Goal: Information Seeking & Learning: Learn about a topic

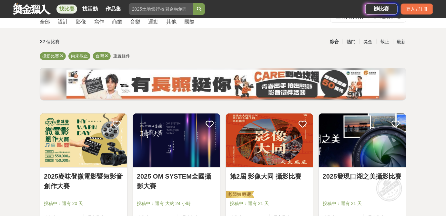
scroll to position [75, 0]
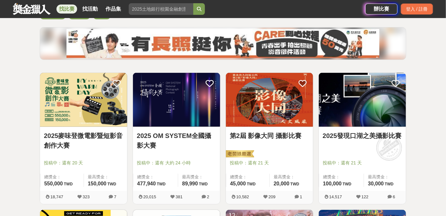
drag, startPoint x: 47, startPoint y: 75, endPoint x: 16, endPoint y: 113, distance: 49.3
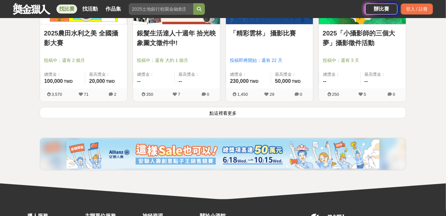
scroll to position [859, 0]
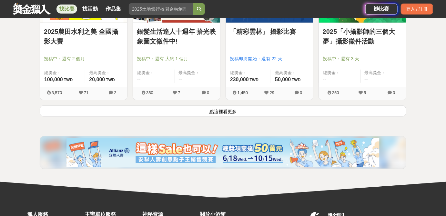
click at [212, 112] on button "點這裡看更多" at bounding box center [223, 111] width 367 height 11
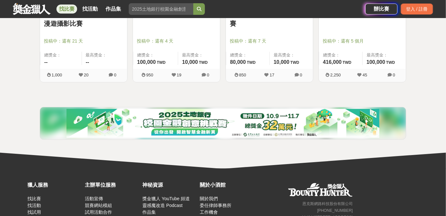
scroll to position [1152, 0]
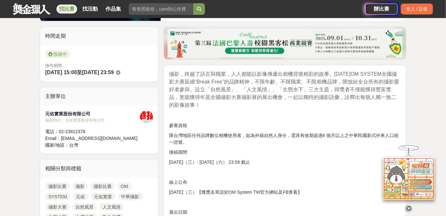
scroll to position [195, 0]
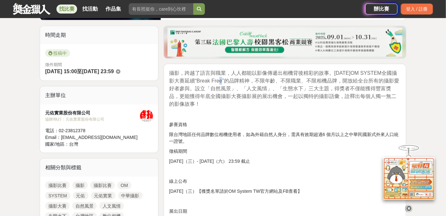
click at [226, 81] on span "攝影，跨越了語言與職業，人人都能以影像傳遞出相機背後精彩的故事。2025年OM SYSTEM全國攝影大賽延續“Break Free”的品牌精神，不限年齡、不限…" at bounding box center [284, 88] width 231 height 37
click at [246, 82] on span "攝影，跨越了語言與職業，人人都能以影像傳遞出相機背後精彩的故事。2025年OM SYSTEM全國攝影大賽延續“Break Free”的品牌精神，不限年齡、不限…" at bounding box center [284, 88] width 231 height 37
click at [300, 82] on span "攝影，跨越了語言與職業，人人都能以影像傳遞出相機背後精彩的故事。2025年OM SYSTEM全國攝影大賽延續“Break Free”的品牌精神，不限年齡、不限…" at bounding box center [284, 88] width 231 height 37
click at [331, 86] on span "攝影，跨越了語言與職業，人人都能以影像傳遞出相機背後精彩的故事。2025年OM SYSTEM全國攝影大賽延續“Break Free”的品牌精神，不限年齡、不限…" at bounding box center [284, 88] width 231 height 37
drag, startPoint x: 270, startPoint y: 80, endPoint x: 305, endPoint y: 81, distance: 34.9
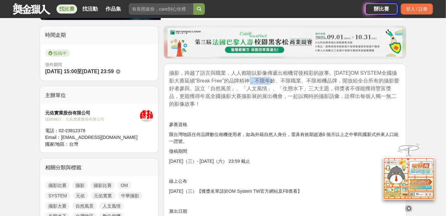
click at [281, 80] on span "攝影，跨越了語言與職業，人人都能以影像傳遞出相機背後精彩的故事。2025年OM SYSTEM全國攝影大賽延續“Break Free”的品牌精神，不限年齡、不限…" at bounding box center [284, 88] width 231 height 37
drag, startPoint x: 305, startPoint y: 81, endPoint x: 312, endPoint y: 82, distance: 7.1
click at [306, 81] on span "攝影，跨越了語言與職業，人人都能以影像傳遞出相機背後精彩的故事。2025年OM SYSTEM全國攝影大賽延續“Break Free”的品牌精神，不限年齡、不限…" at bounding box center [284, 88] width 231 height 37
click at [339, 79] on span "攝影，跨越了語言與職業，人人都能以影像傳遞出相機背後精彩的故事。2025年OM SYSTEM全國攝影大賽延續“Break Free”的品牌精神，不限年齡、不限…" at bounding box center [284, 88] width 231 height 37
click at [345, 79] on span "攝影，跨越了語言與職業，人人都能以影像傳遞出相機背後精彩的故事。2025年OM SYSTEM全國攝影大賽延續“Break Free”的品牌精神，不限年齡、不限…" at bounding box center [284, 88] width 231 height 37
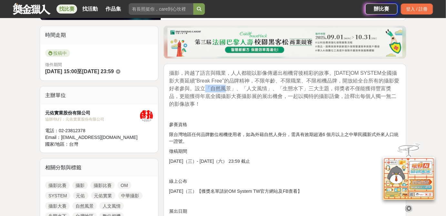
drag, startPoint x: 218, startPoint y: 87, endPoint x: 235, endPoint y: 88, distance: 17.5
click at [235, 88] on span "攝影，跨越了語言與職業，人人都能以影像傳遞出相機背後精彩的故事。2025年OM SYSTEM全國攝影大賽延續“Break Free”的品牌精神，不限年齡、不限…" at bounding box center [284, 88] width 231 height 37
drag, startPoint x: 248, startPoint y: 90, endPoint x: 266, endPoint y: 90, distance: 18.1
click at [266, 90] on span "攝影，跨越了語言與職業，人人都能以影像傳遞出相機背後精彩的故事。2025年OM SYSTEM全國攝影大賽延續“Break Free”的品牌精神，不限年齡、不限…" at bounding box center [284, 88] width 231 height 37
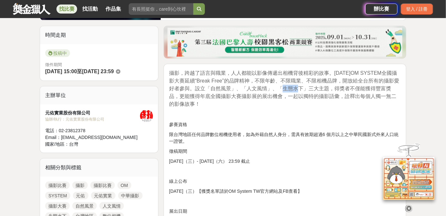
drag, startPoint x: 281, startPoint y: 90, endPoint x: 299, endPoint y: 90, distance: 17.8
click at [299, 90] on span "攝影，跨越了語言與職業，人人都能以影像傳遞出相機背後精彩的故事。2025年OM SYSTEM全國攝影大賽延續“Break Free”的品牌精神，不限年齡、不限…" at bounding box center [284, 88] width 231 height 37
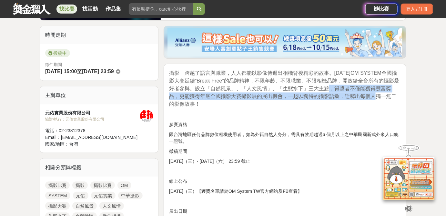
drag, startPoint x: 336, startPoint y: 88, endPoint x: 374, endPoint y: 92, distance: 38.0
click at [374, 92] on span "攝影，跨越了語言與職業，人人都能以影像傳遞出相機背後精彩的故事。2025年OM SYSTEM全國攝影大賽延續“Break Free”的品牌精神，不限年齡、不限…" at bounding box center [284, 88] width 231 height 37
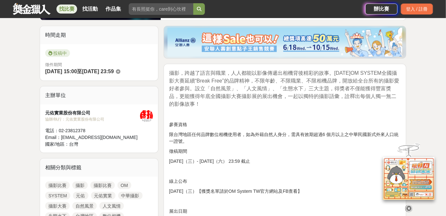
click at [383, 92] on span "攝影，跨越了語言與職業，人人都能以影像傳遞出相機背後精彩的故事。2025年OM SYSTEM全國攝影大賽延續“Break Free”的品牌精神，不限年齡、不限…" at bounding box center [284, 88] width 231 height 37
drag, startPoint x: 227, startPoint y: 94, endPoint x: 271, endPoint y: 98, distance: 44.1
click at [265, 98] on span "攝影，跨越了語言與職業，人人都能以影像傳遞出相機背後精彩的故事。2025年OM SYSTEM全國攝影大賽延續“Break Free”的品牌精神，不限年齡、不限…" at bounding box center [284, 88] width 231 height 37
click at [271, 98] on span "攝影，跨越了語言與職業，人人都能以影像傳遞出相機背後精彩的故事。2025年OM SYSTEM全國攝影大賽延續“Break Free”的品牌精神，不限年齡、不限…" at bounding box center [284, 88] width 231 height 37
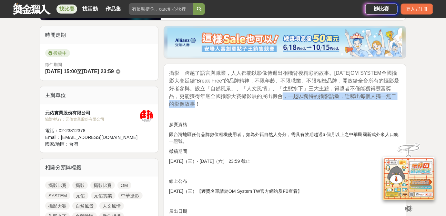
drag, startPoint x: 279, startPoint y: 97, endPoint x: 331, endPoint y: 101, distance: 52.5
click at [331, 101] on p "攝影，跨越了語言與職業，人人都能以影像傳遞出相機背後精彩的故事。2025年OM SYSTEM全國攝影大賽延續“Break Free”的品牌精神，不限年齡、不限…" at bounding box center [285, 88] width 232 height 39
click at [328, 101] on p "攝影，跨越了語言與職業，人人都能以影像傳遞出相機背後精彩的故事。2025年OM SYSTEM全國攝影大賽延續“Break Free”的品牌精神，不限年齡、不限…" at bounding box center [285, 88] width 232 height 39
click at [316, 103] on p "攝影，跨越了語言與職業，人人都能以影像傳遞出相機背後精彩的故事。2025年OM SYSTEM全國攝影大賽延續“Break Free”的品牌精神，不限年齡、不限…" at bounding box center [285, 88] width 232 height 39
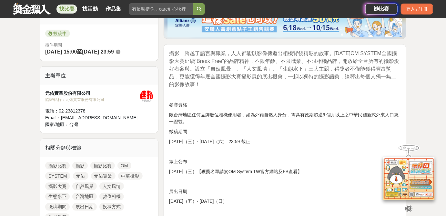
drag, startPoint x: 200, startPoint y: 108, endPoint x: 197, endPoint y: 127, distance: 18.9
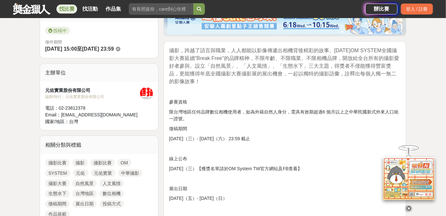
drag, startPoint x: 220, startPoint y: 109, endPoint x: 243, endPoint y: 109, distance: 22.6
click at [224, 109] on p "限台灣地區任何品牌數位相機使用者，如為外籍自然人身分，需具有效期超過6 個月以上之中華民國新式外來人口統一證號。" at bounding box center [285, 116] width 232 height 14
click at [253, 109] on p "限台灣地區任何品牌數位相機使用者，如為外籍自然人身分，需具有效期超過6 個月以上之中華民國新式外來人口統一證號。" at bounding box center [285, 116] width 232 height 14
click at [269, 111] on p "限台灣地區任何品牌數位相機使用者，如為外籍自然人身分，需具有效期超過6 個月以上之中華民國新式外來人口統一證號。" at bounding box center [285, 116] width 232 height 14
drag, startPoint x: 194, startPoint y: 110, endPoint x: 231, endPoint y: 108, distance: 37.2
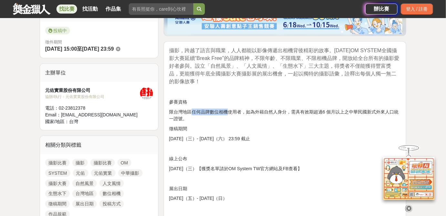
click at [231, 109] on p "限台灣地區任何品牌數位相機使用者，如為外籍自然人身分，需具有效期超過6 個月以上之中華民國新式外來人口統一證號。" at bounding box center [285, 116] width 232 height 14
click at [232, 109] on p "限台灣地區任何品牌數位相機使用者，如為外籍自然人身分，需具有效期超過6 個月以上之中華民國新式外來人口統一證號。" at bounding box center [285, 116] width 232 height 14
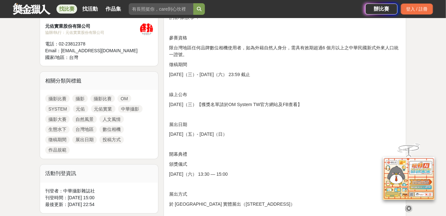
drag, startPoint x: 238, startPoint y: 114, endPoint x: 239, endPoint y: 143, distance: 28.4
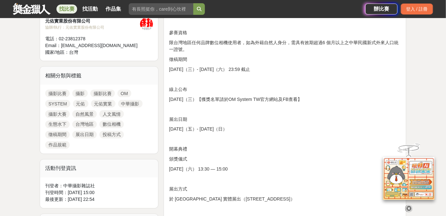
drag, startPoint x: 206, startPoint y: 120, endPoint x: 206, endPoint y: 130, distance: 9.7
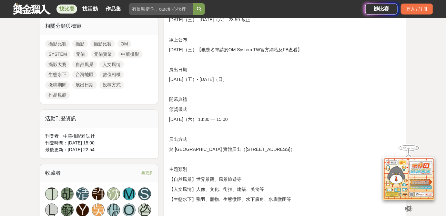
drag, startPoint x: 189, startPoint y: 118, endPoint x: 190, endPoint y: 141, distance: 22.3
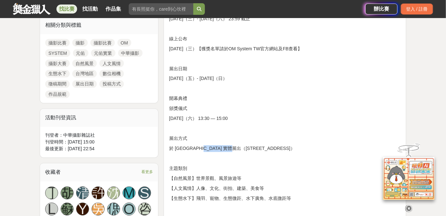
click at [225, 148] on p "於 Olympus Plaza Taipei 實體展出（台北市大同區迪化街一段 142 號）" at bounding box center [285, 149] width 232 height 7
click at [232, 149] on p "於 Olympus Plaza Taipei 實體展出（台北市大同區迪化街一段 142 號）" at bounding box center [285, 149] width 232 height 7
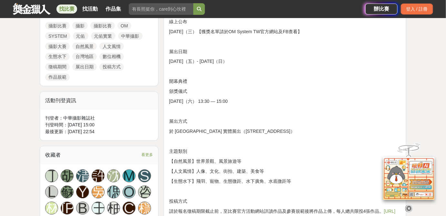
drag, startPoint x: 238, startPoint y: 130, endPoint x: 242, endPoint y: 147, distance: 17.7
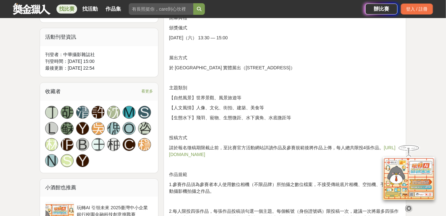
scroll to position [456, 0]
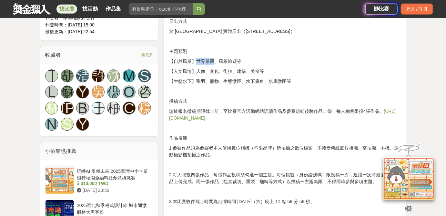
drag, startPoint x: 197, startPoint y: 60, endPoint x: 215, endPoint y: 61, distance: 18.1
click at [214, 61] on p "【自然風景】世界景觀、風景旅遊等" at bounding box center [285, 61] width 232 height 7
drag, startPoint x: 220, startPoint y: 61, endPoint x: 247, endPoint y: 61, distance: 26.5
click at [246, 61] on p "【自然風景】世界景觀、風景旅遊等" at bounding box center [285, 61] width 232 height 7
click at [247, 61] on p "【自然風景】世界景觀、風景旅遊等" at bounding box center [285, 61] width 232 height 7
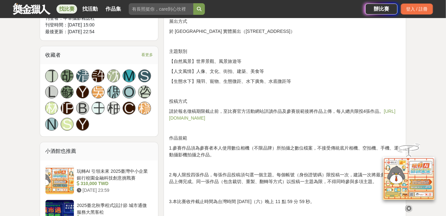
click at [213, 80] on p "【生態水下】飛羽、寵物、生態微距、水下廣角、水底微距等" at bounding box center [285, 81] width 232 height 7
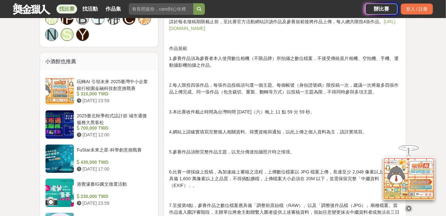
scroll to position [554, 0]
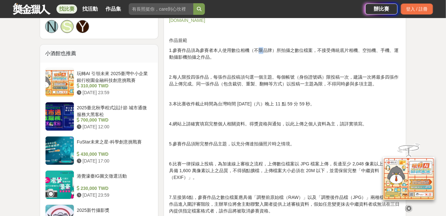
drag, startPoint x: 258, startPoint y: 50, endPoint x: 264, endPoint y: 50, distance: 5.5
click at [264, 50] on p "1.參賽作品須為參賽者本人使用數位相機（不限品牌）所拍攝之數位檔案，不接受傳統底片相機、空拍機、手機、運動攝影機拍攝之作品。" at bounding box center [285, 54] width 232 height 14
drag, startPoint x: 291, startPoint y: 50, endPoint x: 313, endPoint y: 50, distance: 22.0
click at [302, 50] on p "1.參賽作品須為參賽者本人使用數位相機（不限品牌）所拍攝之數位檔案，不接受傳統底片相機、空拍機、手機、運動攝影機拍攝之作品。" at bounding box center [285, 54] width 232 height 14
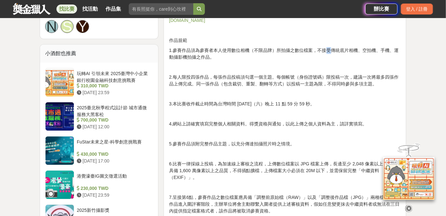
click at [329, 51] on p "1.參賽作品須為參賽者本人使用數位相機（不限品牌）所拍攝之數位檔案，不接受傳統底片相機、空拍機、手機、運動攝影機拍攝之作品。" at bounding box center [285, 54] width 232 height 14
click at [332, 50] on p "1.參賽作品須為參賽者本人使用數位相機（不限品牌）所拍攝之數位檔案，不接受傳統底片相機、空拍機、手機、運動攝影機拍攝之作品。" at bounding box center [285, 54] width 232 height 14
drag, startPoint x: 353, startPoint y: 49, endPoint x: 357, endPoint y: 49, distance: 3.9
click at [354, 49] on p "1.參賽作品須為參賽者本人使用數位相機（不限品牌）所拍攝之數位檔案，不接受傳統底片相機、空拍機、手機、運動攝影機拍攝之作品。" at bounding box center [285, 54] width 232 height 14
click at [360, 50] on p "1.參賽作品須為參賽者本人使用數位相機（不限品牌）所拍攝之數位檔案，不接受傳統底片相機、空拍機、手機、運動攝影機拍攝之作品。" at bounding box center [285, 54] width 232 height 14
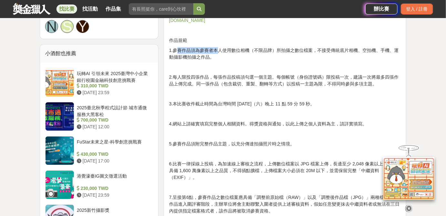
drag, startPoint x: 176, startPoint y: 51, endPoint x: 222, endPoint y: 50, distance: 45.9
click at [222, 50] on p "1.參賽作品須為參賽者本人使用數位相機（不限品牌）所拍攝之數位檔案，不接受傳統底片相機、空拍機、手機、運動攝影機拍攝之作品。" at bounding box center [285, 54] width 232 height 14
drag, startPoint x: 175, startPoint y: 48, endPoint x: 235, endPoint y: 49, distance: 60.7
click at [235, 49] on p "1.參賽作品須為參賽者本人使用數位相機（不限品牌）所拍攝之數位檔案，不接受傳統底片相機、空拍機、手機、運動攝影機拍攝之作品。" at bounding box center [285, 54] width 232 height 14
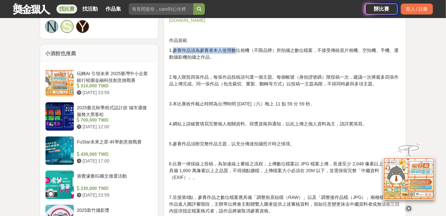
click at [236, 49] on p "1.參賽作品須為參賽者本人使用數位相機（不限品牌）所拍攝之數位檔案，不接受傳統底片相機、空拍機、手機、運動攝影機拍攝之作品。" at bounding box center [285, 54] width 232 height 14
drag, startPoint x: 248, startPoint y: 50, endPoint x: 210, endPoint y: 49, distance: 38.5
click at [214, 49] on p "1.參賽作品須為參賽者本人使用數位相機（不限品牌）所拍攝之數位檔案，不接受傳統底片相機、空拍機、手機、運動攝影機拍攝之作品。" at bounding box center [285, 54] width 232 height 14
click at [210, 49] on p "1.參賽作品須為參賽者本人使用數位相機（不限品牌）所拍攝之數位檔案，不接受傳統底片相機、空拍機、手機、運動攝影機拍攝之作品。" at bounding box center [285, 54] width 232 height 14
drag, startPoint x: 264, startPoint y: 49, endPoint x: 295, endPoint y: 49, distance: 31.0
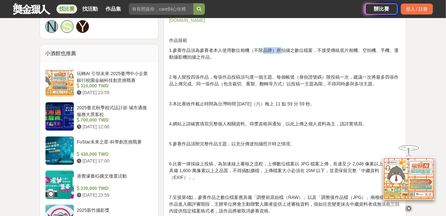
click at [288, 49] on p "1.參賽作品須為參賽者本人使用數位相機（不限品牌）所拍攝之數位檔案，不接受傳統底片相機、空拍機、手機、運動攝影機拍攝之作品。" at bounding box center [285, 54] width 232 height 14
click at [298, 49] on p "1.參賽作品須為參賽者本人使用數位相機（不限品牌）所拍攝之數位檔案，不接受傳統底片相機、空拍機、手機、運動攝影機拍攝之作品。" at bounding box center [285, 54] width 232 height 14
drag, startPoint x: 246, startPoint y: 76, endPoint x: 253, endPoint y: 77, distance: 7.1
click at [252, 77] on p "2.每人限投四張作品，每張作品投稿須勾選一個主題。每個帳號（身份證號碼）限投稿一次，建議一次將最多四張作品上傳完成。同一張作品（包含裁切、重製、翻轉等方式）以…" at bounding box center [285, 81] width 232 height 14
click at [253, 77] on p "2.每人限投四張作品，每張作品投稿須勾選一個主題。每個帳號（身份證號碼）限投稿一次，建議一次將最多四張作品上傳完成。同一張作品（包含裁切、重製、翻轉等方式）以…" at bounding box center [285, 81] width 232 height 14
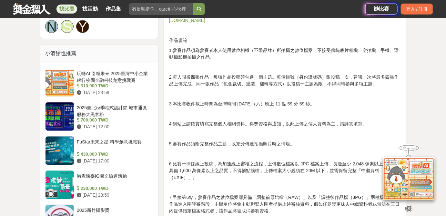
click at [272, 77] on p "2.每人限投四張作品，每張作品投稿須勾選一個主題。每個帳號（身份證號碼）限投稿一次，建議一次將最多四張作品上傳完成。同一張作品（包含裁切、重製、翻轉等方式）以…" at bounding box center [285, 81] width 232 height 14
drag, startPoint x: 276, startPoint y: 77, endPoint x: 330, endPoint y: 77, distance: 54.6
click at [330, 77] on p "2.每人限投四張作品，每張作品投稿須勾選一個主題。每個帳號（身份證號碼）限投稿一次，建議一次將最多四張作品上傳完成。同一張作品（包含裁切、重製、翻轉等方式）以…" at bounding box center [285, 81] width 232 height 14
click at [338, 77] on p "2.每人限投四張作品，每張作品投稿須勾選一個主題。每個帳號（身份證號碼）限投稿一次，建議一次將最多四張作品上傳完成。同一張作品（包含裁切、重製、翻轉等方式）以…" at bounding box center [285, 81] width 232 height 14
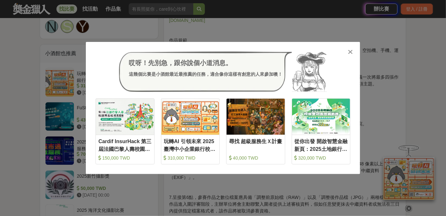
click at [352, 51] on icon at bounding box center [351, 52] width 5 height 6
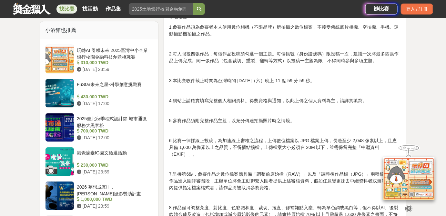
drag, startPoint x: 283, startPoint y: 90, endPoint x: 282, endPoint y: 99, distance: 8.7
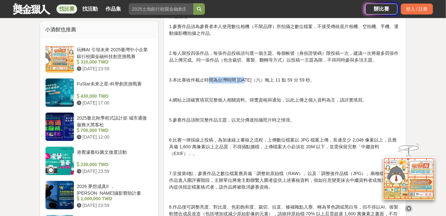
drag, startPoint x: 244, startPoint y: 78, endPoint x: 264, endPoint y: 78, distance: 20.4
click at [260, 78] on p "3.本比賽收件截止時間為台灣時間 2025 年 10 月 11 日（六）晚上 11 點 59 分 59 秒。" at bounding box center [285, 80] width 232 height 7
click at [273, 78] on p "3.本比賽收件截止時間為台灣時間 2025 年 10 月 11 日（六）晚上 11 點 59 分 59 秒。" at bounding box center [285, 80] width 232 height 7
drag, startPoint x: 259, startPoint y: 95, endPoint x: 330, endPoint y: 100, distance: 71.2
click at [326, 99] on div "攝影，跨越了語言與職業，人人都能以影像傳遞出相機背後精彩的故事。2025年OM SYSTEM全國攝影大賽延續“Break Free”的品牌精神，不限年齡、不限…" at bounding box center [285, 207] width 232 height 1041
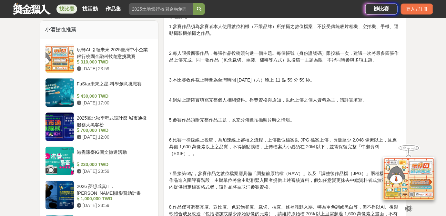
click at [333, 100] on p "4.網站上請確實填寫完整個人相關資料。得獎資格與通知，以此上傳之個人資料為主，請詳實填寫。" at bounding box center [285, 100] width 232 height 7
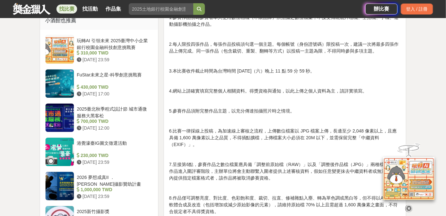
drag, startPoint x: 314, startPoint y: 117, endPoint x: 318, endPoint y: 123, distance: 6.5
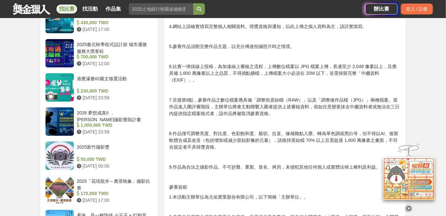
drag, startPoint x: 282, startPoint y: 100, endPoint x: 280, endPoint y: 131, distance: 31.4
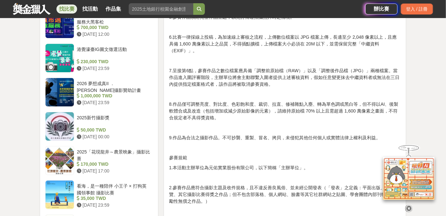
drag, startPoint x: 265, startPoint y: 115, endPoint x: 265, endPoint y: 119, distance: 3.9
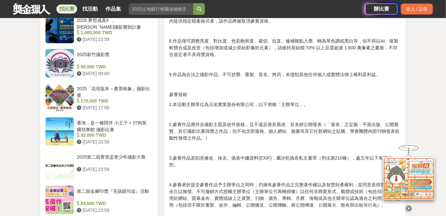
drag, startPoint x: 274, startPoint y: 90, endPoint x: 275, endPoint y: 104, distance: 13.9
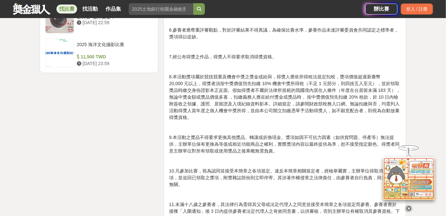
drag, startPoint x: 264, startPoint y: 72, endPoint x: 265, endPoint y: 120, distance: 48.5
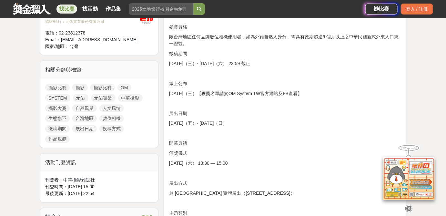
scroll to position [283, 0]
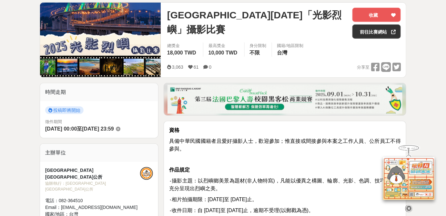
scroll to position [98, 0]
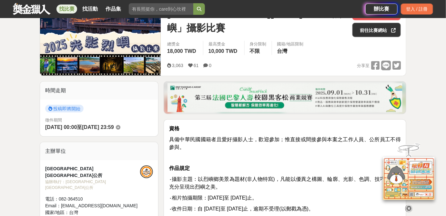
drag, startPoint x: 234, startPoint y: 109, endPoint x: 246, endPoint y: 147, distance: 39.9
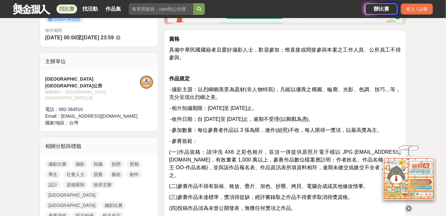
scroll to position [195, 0]
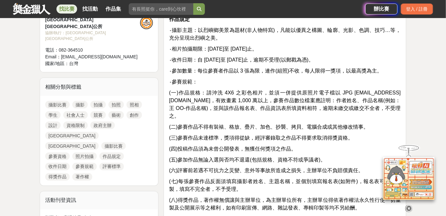
drag, startPoint x: 228, startPoint y: 75, endPoint x: 228, endPoint y: 87, distance: 12.6
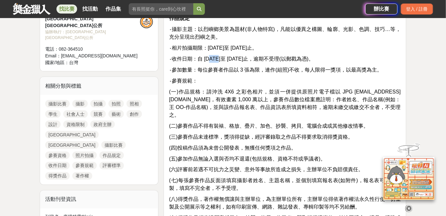
drag, startPoint x: 212, startPoint y: 58, endPoint x: 242, endPoint y: 59, distance: 30.1
click at [234, 59] on span "‧收件日期：自 114 年 11 月 1 日至 114 年 11 月 17 日止，逾期不受理(以郵戳為憑)。" at bounding box center [241, 58] width 145 height 5
click at [247, 59] on span "‧收件日期：自 114 年 11 月 1 日至 114 年 11 月 17 日止，逾期不受理(以郵戳為憑)。" at bounding box center [241, 58] width 145 height 5
drag, startPoint x: 275, startPoint y: 69, endPoint x: 314, endPoint y: 70, distance: 39.8
click at [314, 70] on span "‧參加數量：每位參賽者作品以 3 張為限，連作(組照)不收，每人限得一獎項，以最高獎為主。" at bounding box center [275, 69] width 213 height 5
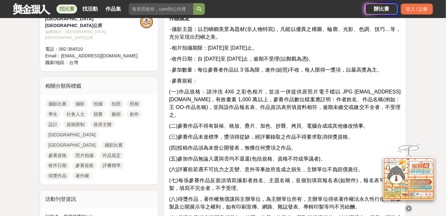
click at [335, 72] on span "‧參加數量：每位參賽者作品以 3 張為限，連作(組照)不收，每人限得一獎項，以最高獎為主。" at bounding box center [275, 69] width 213 height 5
drag, startPoint x: 325, startPoint y: 68, endPoint x: 353, endPoint y: 69, distance: 28.4
click at [341, 68] on span "‧參加數量：每位參賽者作品以 3 張為限，連作(組照)不收，每人限得一獎項，以最高獎為主。" at bounding box center [275, 69] width 213 height 5
click at [354, 69] on span "‧參加數量：每位參賽者作品以 3 張為限，連作(組照)不收，每人限得一獎項，以最高獎為主。" at bounding box center [275, 69] width 213 height 5
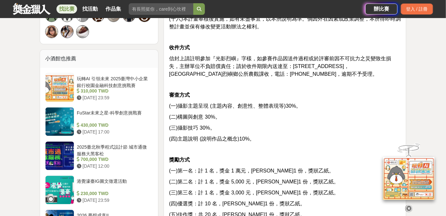
scroll to position [542, 0]
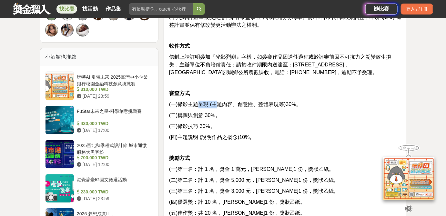
drag, startPoint x: 197, startPoint y: 108, endPoint x: 227, endPoint y: 104, distance: 30.5
click at [217, 106] on span "(一)攝影主題呈現 (主題內容、創意性、整體表現等)30%。" at bounding box center [235, 104] width 132 height 5
click at [232, 104] on span "(一)攝影主題呈現 (主題內容、創意性、整體表現等)30%。" at bounding box center [235, 104] width 132 height 5
drag, startPoint x: 247, startPoint y: 104, endPoint x: 251, endPoint y: 104, distance: 4.5
click at [251, 104] on span "(一)攝影主題呈現 (主題內容、創意性、整體表現等)30%。" at bounding box center [235, 104] width 132 height 5
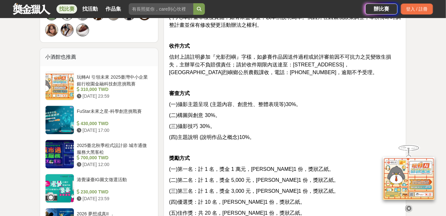
click at [257, 104] on span "(一)攝影主題呈現 (主題內容、創意性、整體表現等)30%。" at bounding box center [235, 104] width 132 height 5
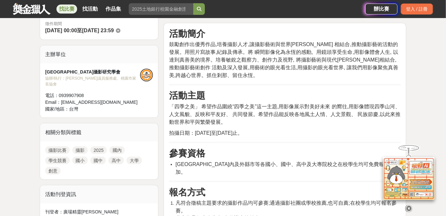
scroll to position [195, 0]
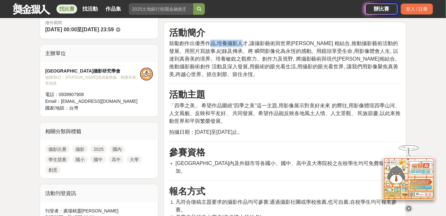
drag, startPoint x: 211, startPoint y: 41, endPoint x: 261, endPoint y: 44, distance: 50.8
click at [259, 44] on span "鼓勵創作出優秀作品,培養攝影人才,讓攝影藝術與世界文明 相結合,推動攝影藝術活動的發展。用照片寫故事,紀錄及傳承。將 瞬間影像化為永恆的感動。用鏡頭享受生命,…" at bounding box center [283, 59] width 229 height 37
click at [270, 44] on span "鼓勵創作出優秀作品,培養攝影人才,讓攝影藝術與世界文明 相結合,推動攝影藝術活動的發展。用照片寫故事,紀錄及傳承。將 瞬間影像化為永恆的感動。用鏡頭享受生命,…" at bounding box center [283, 59] width 229 height 37
drag, startPoint x: 326, startPoint y: 42, endPoint x: 338, endPoint y: 43, distance: 11.3
click at [331, 42] on span "鼓勵創作出優秀作品,培養攝影人才,讓攝影藝術與世界文明 相結合,推動攝影藝術活動的發展。用照片寫故事,紀錄及傳承。將 瞬間影像化為永恆的感動。用鏡頭享受生命,…" at bounding box center [283, 59] width 229 height 37
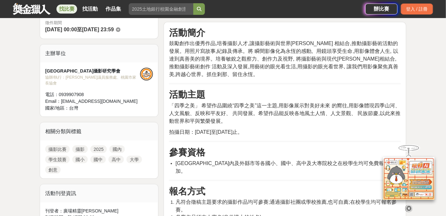
click at [346, 43] on span "鼓勵創作出優秀作品,培養攝影人才,讓攝影藝術與世界文明 相結合,推動攝影藝術活動的發展。用照片寫故事,紀錄及傳承。將 瞬間影像化為永恆的感動。用鏡頭享受生命,…" at bounding box center [283, 59] width 229 height 37
drag, startPoint x: 207, startPoint y: 49, endPoint x: 295, endPoint y: 53, distance: 88.3
click at [284, 53] on span "鼓勵創作出優秀作品,培養攝影人才,讓攝影藝術與世界文明 相結合,推動攝影藝術活動的發展。用照片寫故事,紀錄及傳承。將 瞬間影像化為永恆的感動。用鏡頭享受生命,…" at bounding box center [283, 59] width 229 height 37
click at [295, 53] on span "鼓勵創作出優秀作品,培養攝影人才,讓攝影藝術與世界文明 相結合,推動攝影藝術活動的發展。用照片寫故事,紀錄及傳承。將 瞬間影像化為永恆的感動。用鏡頭享受生命,…" at bounding box center [283, 59] width 229 height 37
click at [324, 51] on span "鼓勵創作出優秀作品,培養攝影人才,讓攝影藝術與世界文明 相結合,推動攝影藝術活動的發展。用照片寫故事,紀錄及傳承。將 瞬間影像化為永恆的感動。用鏡頭享受生命,…" at bounding box center [283, 59] width 229 height 37
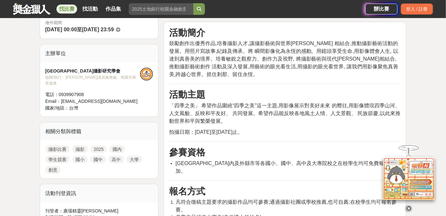
click at [330, 50] on span "鼓勵創作出優秀作品,培養攝影人才,讓攝影藝術與世界文明 相結合,推動攝影藝術活動的發展。用照片寫故事,紀錄及傳承。將 瞬間影像化為永恆的感動。用鏡頭享受生命,…" at bounding box center [283, 59] width 229 height 37
drag, startPoint x: 357, startPoint y: 51, endPoint x: 384, endPoint y: 53, distance: 27.2
click at [379, 52] on span "鼓勵創作出優秀作品,培養攝影人才,讓攝影藝術與世界文明 相結合,推動攝影藝術活動的發展。用照片寫故事,紀錄及傳承。將 瞬間影像化為永恆的感動。用鏡頭享受生命,…" at bounding box center [283, 59] width 229 height 37
click at [384, 53] on span "鼓勵創作出優秀作品,培養攝影人才,讓攝影藝術與世界文明 相結合,推動攝影藝術活動的發展。用照片寫故事,紀錄及傳承。將 瞬間影像化為永恆的感動。用鏡頭享受生命,…" at bounding box center [283, 59] width 229 height 37
drag, startPoint x: 189, startPoint y: 58, endPoint x: 256, endPoint y: 59, distance: 66.6
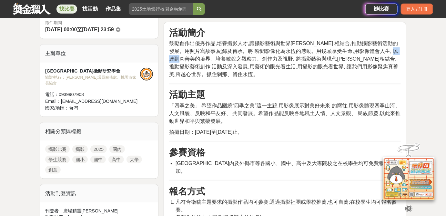
click at [208, 58] on span "鼓勵創作出優秀作品,培養攝影人才,讓攝影藝術與世界文明 相結合,推動攝影藝術活動的發展。用照片寫故事,紀錄及傳承。將 瞬間影像化為永恆的感動。用鏡頭享受生命,…" at bounding box center [283, 59] width 229 height 37
click at [256, 59] on span "鼓勵創作出優秀作品,培養攝影人才,讓攝影藝術與世界文明 相結合,推動攝影藝術活動的發展。用照片寫故事,紀錄及傳承。將 瞬間影像化為永恆的感動。用鏡頭享受生命,…" at bounding box center [283, 59] width 229 height 37
click at [285, 59] on span "鼓勵創作出優秀作品,培養攝影人才,讓攝影藝術與世界文明 相結合,推動攝影藝術活動的發展。用照片寫故事,紀錄及傳承。將 瞬間影像化為永恆的感動。用鏡頭享受生命,…" at bounding box center [283, 59] width 229 height 37
click at [331, 61] on span "鼓勵創作出優秀作品,培養攝影人才,讓攝影藝術與世界文明 相結合,推動攝影藝術活動的發展。用照片寫故事,紀錄及傳承。將 瞬間影像化為永恆的感動。用鏡頭享受生命,…" at bounding box center [283, 59] width 229 height 37
click at [351, 59] on span "鼓勵創作出優秀作品,培養攝影人才,讓攝影藝術與世界文明 相結合,推動攝影藝術活動的發展。用照片寫故事,紀錄及傳承。將 瞬間影像化為永恆的感動。用鏡頭享受生命,…" at bounding box center [283, 59] width 229 height 37
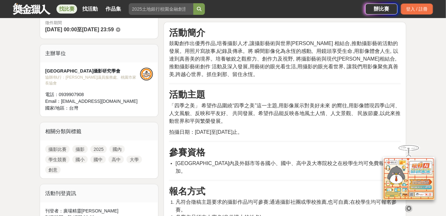
click at [386, 59] on span "鼓勵創作出優秀作品,培養攝影人才,讓攝影藝術與世界文明 相結合,推動攝影藝術活動的發展。用照片寫故事,紀錄及傳承。將 瞬間影像化為永恆的感動。用鏡頭享受生命,…" at bounding box center [283, 59] width 229 height 37
drag, startPoint x: 203, startPoint y: 67, endPoint x: 246, endPoint y: 67, distance: 43.3
click at [230, 67] on span "鼓勵創作出優秀作品,培養攝影人才,讓攝影藝術與世界文明 相結合,推動攝影藝術活動的發展。用照片寫故事,紀錄及傳承。將 瞬間影像化為永恆的感動。用鏡頭享受生命,…" at bounding box center [283, 59] width 229 height 37
click at [249, 68] on span "鼓勵創作出優秀作品,培養攝影人才,讓攝影藝術與世界文明 相結合,推動攝影藝術活動的發展。用照片寫故事,紀錄及傳承。將 瞬間影像化為永恆的感動。用鏡頭享受生命,…" at bounding box center [283, 59] width 229 height 37
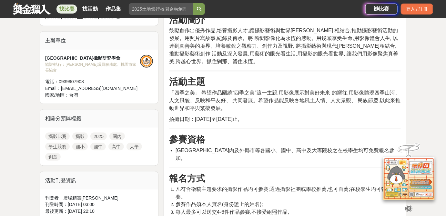
drag, startPoint x: 240, startPoint y: 103, endPoint x: 240, endPoint y: 115, distance: 12.6
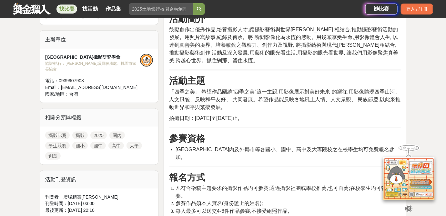
click at [348, 90] on span "「四季之美」 希望作品圍繞“四季之美”這一主題,用影像展示對美好未來 的嚮往,用影像體現四季山河、人文風貌、反映和平友好、 共同發展。希望作品能反映各地風土人…" at bounding box center [285, 99] width 232 height 21
click at [355, 89] on span "「四季之美」 希望作品圍繞“四季之美”這一主題,用影像展示對美好未來 的嚮往,用影像體現四季山河、人文風貌、反映和平友好、 共同發展。希望作品能反映各地風土人…" at bounding box center [285, 99] width 232 height 21
click at [264, 104] on p "「四季之美」 希望作品圍繞“四季之美”這一主題,用影像展示對美好未來 的嚮往,用影像體現四季山河、人文風貌、反映和平友好、 共同發展。希望作品能反映各地風土人…" at bounding box center [285, 99] width 232 height 23
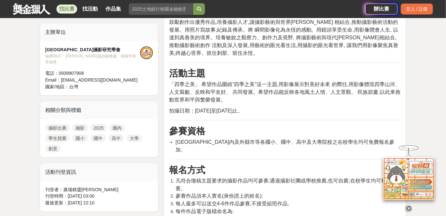
drag, startPoint x: 229, startPoint y: 97, endPoint x: 231, endPoint y: 104, distance: 8.1
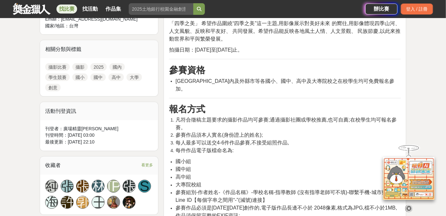
drag, startPoint x: 229, startPoint y: 104, endPoint x: 227, endPoint y: 119, distance: 15.2
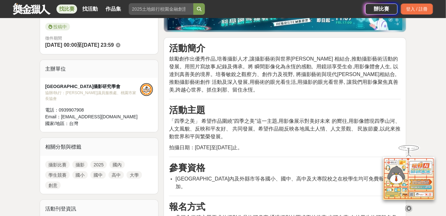
scroll to position [181, 0]
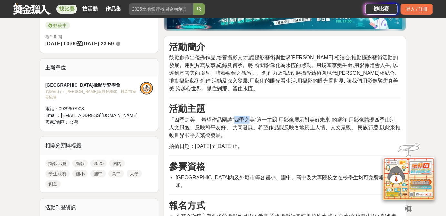
drag, startPoint x: 239, startPoint y: 119, endPoint x: 256, endPoint y: 118, distance: 16.5
click at [256, 118] on span "「四季之美」 希望作品圍繞“四季之美”這一主題,用影像展示對美好未來 的嚮往,用影像體現四季山河、人文風貌、反映和平友好、 共同發展。希望作品能反映各地風土人…" at bounding box center [285, 127] width 232 height 21
drag, startPoint x: 267, startPoint y: 118, endPoint x: 300, endPoint y: 116, distance: 33.7
click at [295, 117] on span "「四季之美」 希望作品圍繞“四季之美”這一主題,用影像展示對美好未來 的嚮往,用影像體現四季山河、人文風貌、反映和平友好、 共同發展。希望作品能反映各地風土人…" at bounding box center [285, 127] width 232 height 21
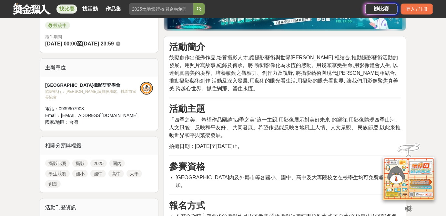
drag, startPoint x: 326, startPoint y: 120, endPoint x: 342, endPoint y: 118, distance: 16.3
click at [340, 118] on span "「四季之美」 希望作品圍繞“四季之美”這一主題,用影像展示對美好未來 的嚮往,用影像體現四季山河、人文風貌、反映和平友好、 共同發展。希望作品能反映各地風土人…" at bounding box center [285, 127] width 232 height 21
click at [340, 119] on span "「四季之美」 希望作品圍繞“四季之美”這一主題,用影像展示對美好未來 的嚮往,用影像體現四季山河、人文風貌、反映和平友好、 共同發展。希望作品能反映各地風土人…" at bounding box center [285, 127] width 232 height 21
click at [345, 119] on span "「四季之美」 希望作品圍繞“四季之美”這一主題,用影像展示對美好未來 的嚮往,用影像體現四季山河、人文風貌、反映和平友好、 共同發展。希望作品能反映各地風土人…" at bounding box center [285, 127] width 232 height 21
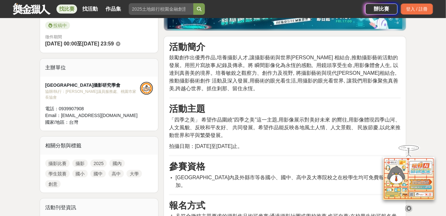
drag, startPoint x: 175, startPoint y: 127, endPoint x: 181, endPoint y: 127, distance: 5.8
click at [181, 127] on span "「四季之美」 希望作品圍繞“四季之美”這一主題,用影像展示對美好未來 的嚮往,用影像體現四季山河、人文風貌、反映和平友好、 共同發展。希望作品能反映各地風土人…" at bounding box center [285, 127] width 232 height 21
drag, startPoint x: 181, startPoint y: 127, endPoint x: 190, endPoint y: 126, distance: 9.1
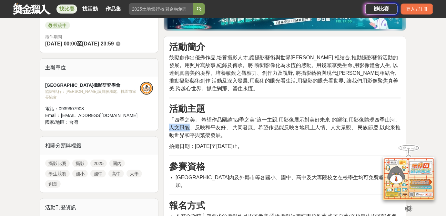
click at [190, 126] on span "「四季之美」 希望作品圍繞“四季之美”這一主題,用影像展示對美好未來 的嚮往,用影像體現四季山河、人文風貌、反映和平友好、 共同發展。希望作品能反映各地風土人…" at bounding box center [285, 127] width 232 height 21
click at [191, 126] on span "「四季之美」 希望作品圍繞“四季之美”這一主題,用影像展示對美好未來 的嚮往,用影像體現四季山河、人文風貌、反映和平友好、 共同發展。希望作品能反映各地風土人…" at bounding box center [285, 127] width 232 height 21
drag, startPoint x: 204, startPoint y: 126, endPoint x: 235, endPoint y: 125, distance: 31.4
click at [235, 126] on span "「四季之美」 希望作品圍繞“四季之美”這一主題,用影像展示對美好未來 的嚮往,用影像體現四季山河、人文風貌、反映和平友好、 共同發展。希望作品能反映各地風土人…" at bounding box center [285, 127] width 232 height 21
click at [235, 125] on span "「四季之美」 希望作品圍繞“四季之美”這一主題,用影像展示對美好未來 的嚮往,用影像體現四季山河、人文風貌、反映和平友好、 共同發展。希望作品能反映各地風土人…" at bounding box center [285, 127] width 232 height 21
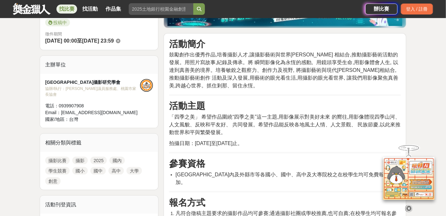
drag, startPoint x: 265, startPoint y: 128, endPoint x: 266, endPoint y: 141, distance: 13.0
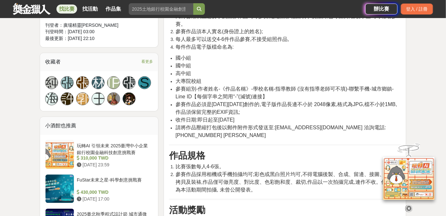
scroll to position [386, 0]
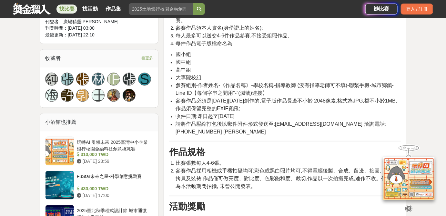
drag, startPoint x: 255, startPoint y: 105, endPoint x: 258, endPoint y: 118, distance: 13.5
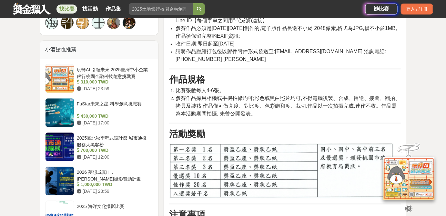
drag, startPoint x: 303, startPoint y: 90, endPoint x: 272, endPoint y: 110, distance: 36.6
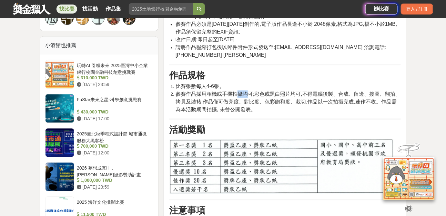
drag, startPoint x: 241, startPoint y: 85, endPoint x: 261, endPoint y: 85, distance: 20.4
click at [261, 91] on span "參賽作品採用相機或手機拍攝均可;彩色或黑白照片均可,不得電腦後製、合成、留邊、接圖、翻拍、拷貝及裝裱,作品僅可做亮度、對比度、色彩飽和度、裁切,作品以一次拍攝…" at bounding box center [288, 101] width 225 height 21
click at [269, 91] on span "參賽作品採用相機或手機拍攝均可;彩色或黑白照片均可,不得電腦後製、合成、留邊、接圖、翻拍、拷貝及裝裱,作品僅可做亮度、對比度、色彩飽和度、裁切,作品以一次拍攝…" at bounding box center [288, 101] width 225 height 21
drag, startPoint x: 278, startPoint y: 86, endPoint x: 298, endPoint y: 86, distance: 19.7
click at [284, 91] on span "參賽作品採用相機或手機拍攝均可;彩色或黑白照片均可,不得電腦後製、合成、留邊、接圖、翻拍、拷貝及裝裱,作品僅可做亮度、對比度、色彩飽和度、裁切,作品以一次拍攝…" at bounding box center [288, 101] width 225 height 21
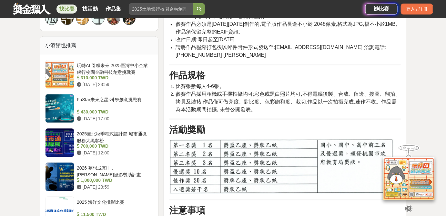
click at [301, 91] on span "參賽作品採用相機或手機拍攝均可;彩色或黑白照片均可,不得電腦後製、合成、留邊、接圖、翻拍、拷貝及裝裱,作品僅可做亮度、對比度、色彩飽和度、裁切,作品以一次拍攝…" at bounding box center [288, 101] width 225 height 21
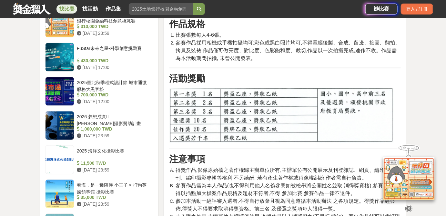
drag, startPoint x: 302, startPoint y: 85, endPoint x: 299, endPoint y: 100, distance: 15.6
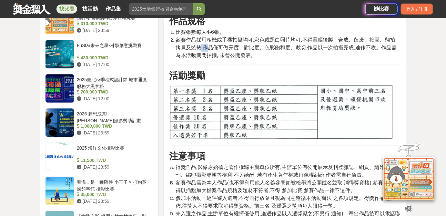
drag, startPoint x: 202, startPoint y: 39, endPoint x: 216, endPoint y: 39, distance: 13.9
click at [212, 38] on span "參賽作品採用相機或手機拍攝均可;彩色或黑白照片均可,不得電腦後製、合成、留邊、接圖、翻拍、拷貝及裝裱,作品僅可做亮度、對比度、色彩飽和度、裁切,作品以一次拍攝…" at bounding box center [288, 47] width 225 height 21
click at [217, 39] on span "參賽作品採用相機或手機拍攝均可;彩色或黑白照片均可,不得電腦後製、合成、留邊、接圖、翻拍、拷貝及裝裱,作品僅可做亮度、對比度、色彩飽和度、裁切,作品以一次拍攝…" at bounding box center [288, 47] width 225 height 21
drag, startPoint x: 217, startPoint y: 39, endPoint x: 238, endPoint y: 43, distance: 21.7
click at [230, 42] on span "參賽作品採用相機或手機拍攝均可;彩色或黑白照片均可,不得電腦後製、合成、留邊、接圖、翻拍、拷貝及裝裱,作品僅可做亮度、對比度、色彩飽和度、裁切,作品以一次拍攝…" at bounding box center [288, 47] width 225 height 21
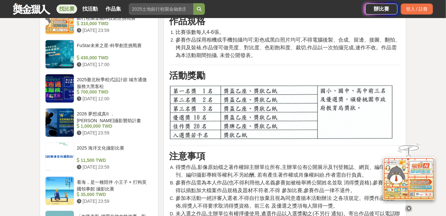
click at [240, 44] on span "參賽作品採用相機或手機拍攝均可;彩色或黑白照片均可,不得電腦後製、合成、留邊、接圖、翻拍、拷貝及裝裱,作品僅可做亮度、對比度、色彩飽和度、裁切,作品以一次拍攝…" at bounding box center [288, 47] width 225 height 21
drag, startPoint x: 238, startPoint y: 41, endPoint x: 205, endPoint y: 40, distance: 33.0
click at [205, 40] on span "參賽作品採用相機或手機拍攝均可;彩色或黑白照片均可,不得電腦後製、合成、留邊、接圖、翻拍、拷貝及裝裱,作品僅可做亮度、對比度、色彩飽和度、裁切,作品以一次拍攝…" at bounding box center [288, 47] width 225 height 21
click at [229, 50] on span "參賽作品採用相機或手機拍攝均可;彩色或黑白照片均可,不得電腦後製、合成、留邊、接圖、翻拍、拷貝及裝裱,作品僅可做亮度、對比度、色彩飽和度、裁切,作品以一次拍攝…" at bounding box center [288, 47] width 225 height 21
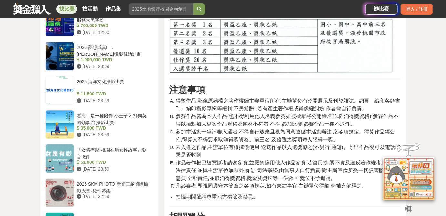
drag, startPoint x: 243, startPoint y: 84, endPoint x: 242, endPoint y: 110, distance: 25.9
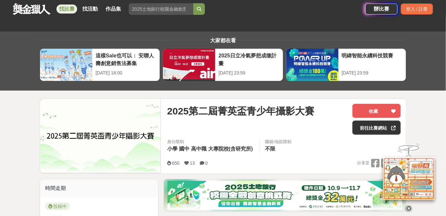
scroll to position [98, 0]
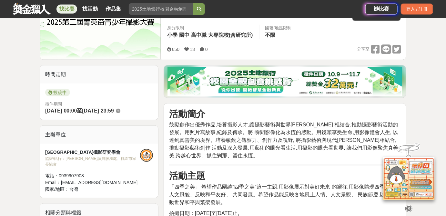
drag, startPoint x: 215, startPoint y: 129, endPoint x: 214, endPoint y: 143, distance: 13.9
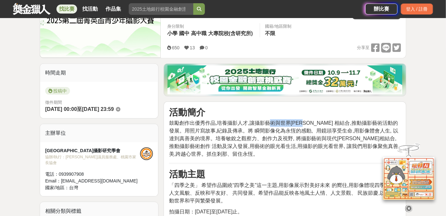
drag, startPoint x: 269, startPoint y: 123, endPoint x: 330, endPoint y: 123, distance: 60.4
click at [310, 123] on span "鼓勵創作出優秀作品,培養攝影人才,讓攝影藝術與世界文明 相結合,推動攝影藝術活動的發展。用照片寫故事,紀錄及傳承。將 瞬間影像化為永恆的感動。用鏡頭享受生命,…" at bounding box center [283, 138] width 229 height 37
click at [336, 123] on span "鼓勵創作出優秀作品,培養攝影人才,讓攝影藝術與世界文明 相結合,推動攝影藝術活動的發展。用照片寫故事,紀錄及傳承。將 瞬間影像化為永恆的感動。用鏡頭享受生命,…" at bounding box center [283, 138] width 229 height 37
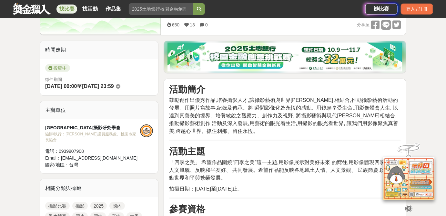
drag, startPoint x: 301, startPoint y: 130, endPoint x: 303, endPoint y: 142, distance: 12.5
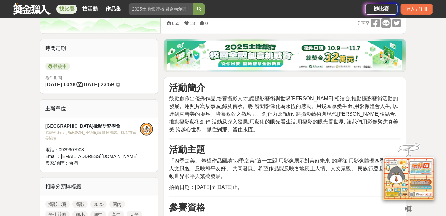
drag, startPoint x: 339, startPoint y: 116, endPoint x: 365, endPoint y: 117, distance: 26.5
click at [361, 116] on span "鼓勵創作出優秀作品,培養攝影人才,讓攝影藝術與世界文明 相結合,推動攝影藝術活動的發展。用照片寫故事,紀錄及傳承。將 瞬間影像化為永恆的感動。用鏡頭享受生命,…" at bounding box center [283, 114] width 229 height 37
click at [378, 118] on span "鼓勵創作出優秀作品,培養攝影人才,讓攝影藝術與世界文明 相結合,推動攝影藝術活動的發展。用照片寫故事,紀錄及傳承。將 瞬間影像化為永恆的感動。用鏡頭享受生命,…" at bounding box center [283, 114] width 229 height 37
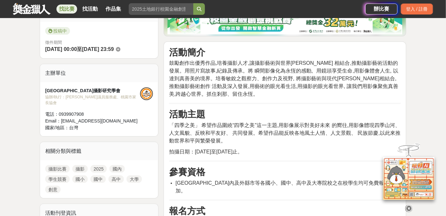
drag, startPoint x: 241, startPoint y: 117, endPoint x: 245, endPoint y: 129, distance: 12.7
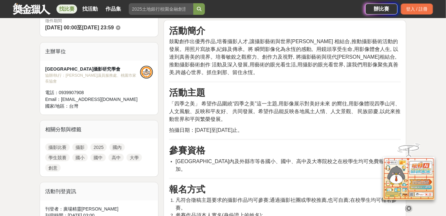
drag, startPoint x: 233, startPoint y: 112, endPoint x: 237, endPoint y: 128, distance: 16.2
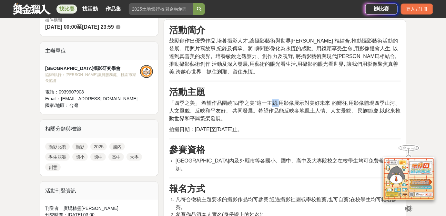
drag, startPoint x: 294, startPoint y: 103, endPoint x: 305, endPoint y: 104, distance: 11.3
click at [298, 104] on span "「四季之美」 希望作品圍繞“四季之美”這一主題,用影像展示對美好未來 的嚮往,用影像體現四季山河、人文風貌、反映和平友好、 共同發展。希望作品能反映各地風土人…" at bounding box center [285, 110] width 232 height 21
click at [306, 104] on span "「四季之美」 希望作品圍繞“四季之美”這一主題,用影像展示對美好未來 的嚮往,用影像體現四季山河、人文風貌、反映和平友好、 共同發展。希望作品能反映各地風土人…" at bounding box center [285, 110] width 232 height 21
drag, startPoint x: 319, startPoint y: 104, endPoint x: 326, endPoint y: 104, distance: 7.4
click at [320, 104] on span "「四季之美」 希望作品圍繞“四季之美”這一主題,用影像展示對美好未來 的嚮往,用影像體現四季山河、人文風貌、反映和平友好、 共同發展。希望作品能反映各地風土人…" at bounding box center [285, 110] width 232 height 21
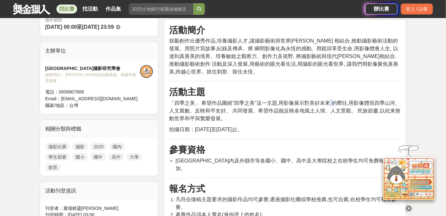
drag, startPoint x: 339, startPoint y: 103, endPoint x: 343, endPoint y: 103, distance: 4.2
click at [339, 103] on span "「四季之美」 希望作品圍繞“四季之美”這一主題,用影像展示對美好未來 的嚮往,用影像體現四季山河、人文風貌、反映和平友好、 共同發展。希望作品能反映各地風土人…" at bounding box center [285, 110] width 232 height 21
click at [353, 103] on span "「四季之美」 希望作品圍繞“四季之美”這一主題,用影像展示對美好未來 的嚮往,用影像體現四季山河、人文風貌、反映和平友好、 共同發展。希望作品能反映各地風土人…" at bounding box center [285, 110] width 232 height 21
drag, startPoint x: 364, startPoint y: 103, endPoint x: 392, endPoint y: 103, distance: 28.1
click at [388, 103] on span "「四季之美」 希望作品圍繞“四季之美”這一主題,用影像展示對美好未來 的嚮往,用影像體現四季山河、人文風貌、反映和平友好、 共同發展。希望作品能反映各地風土人…" at bounding box center [285, 110] width 232 height 21
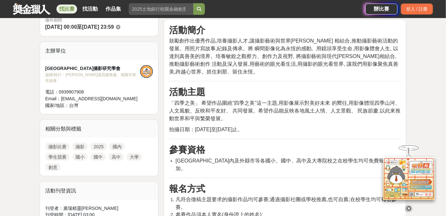
click at [395, 103] on span "「四季之美」 希望作品圍繞“四季之美”這一主題,用影像展示對美好未來 的嚮往,用影像體現四季山河、人文風貌、反映和平友好、 共同發展。希望作品能反映各地風土人…" at bounding box center [285, 110] width 232 height 21
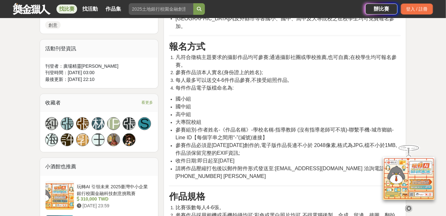
scroll to position [349, 0]
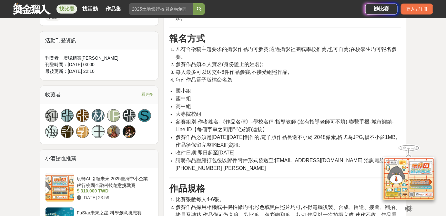
drag, startPoint x: 251, startPoint y: 116, endPoint x: 251, endPoint y: 132, distance: 16.8
drag, startPoint x: 216, startPoint y: 67, endPoint x: 250, endPoint y: 67, distance: 33.9
click at [250, 69] on span "每人最多可以送交4-6件作品參賽,不接受組照作品," at bounding box center [233, 71] width 114 height 5
click at [252, 68] on li "每人最多可以送交4-6件作品參賽,不接受組照作品," at bounding box center [288, 72] width 225 height 8
drag, startPoint x: 251, startPoint y: 65, endPoint x: 218, endPoint y: 67, distance: 32.4
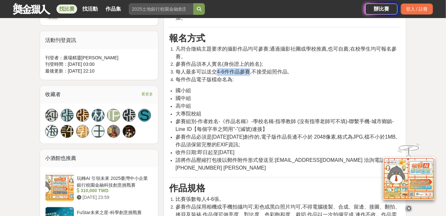
click at [218, 69] on span "每人最多可以送交4-6件作品參賽,不接受組照作品," at bounding box center [233, 71] width 114 height 5
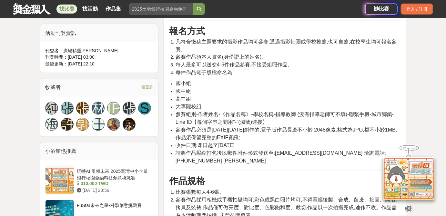
drag, startPoint x: 233, startPoint y: 80, endPoint x: 232, endPoint y: 88, distance: 7.5
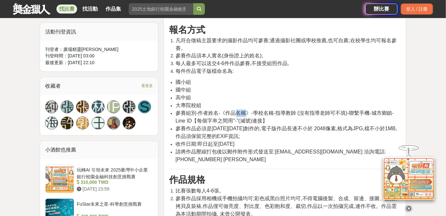
drag, startPoint x: 244, startPoint y: 104, endPoint x: 235, endPoint y: 104, distance: 9.4
click at [235, 111] on span "參賽組別-作者姓名-《作品名稱》-學校名稱-指導教師 (沒有指導老師可不填)-聯繫手機-城市鄉鎮-Line ID【每個字串之間用“-”(減號)連接】" at bounding box center [285, 117] width 218 height 13
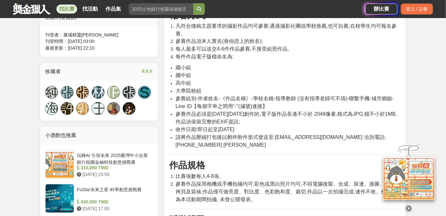
drag, startPoint x: 287, startPoint y: 135, endPoint x: 287, endPoint y: 139, distance: 3.9
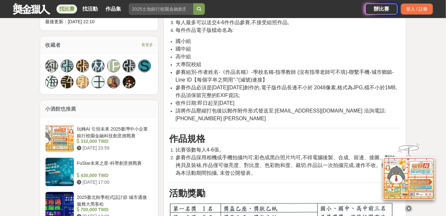
drag, startPoint x: 262, startPoint y: 129, endPoint x: 270, endPoint y: 152, distance: 24.4
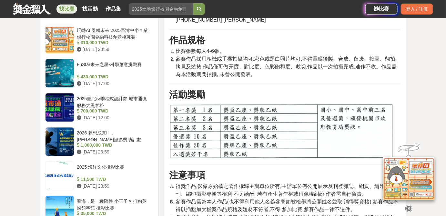
scroll to position [0, 0]
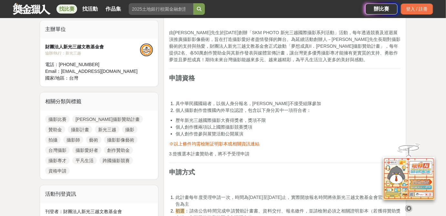
scroll to position [294, 0]
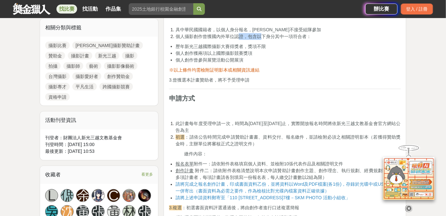
drag, startPoint x: 245, startPoint y: 36, endPoint x: 271, endPoint y: 40, distance: 26.5
click at [266, 39] on li "個人攝影創作曾獲國內外單位認證，包含以下身分其中一項符合者：" at bounding box center [288, 36] width 225 height 7
drag, startPoint x: 204, startPoint y: 55, endPoint x: 231, endPoint y: 56, distance: 27.5
click at [231, 56] on ul "歷年新光三越國際攝影大賽得獎者，獎項不限 個人創作獲兩項以上國際攝影競賽獎項 個人創作曾參與展覽活動公開展演" at bounding box center [285, 53] width 232 height 20
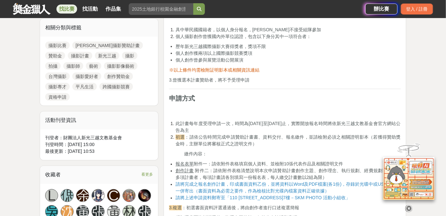
click at [234, 58] on span "個人創作曾參與展覽活動公開展演" at bounding box center [210, 60] width 68 height 5
drag, startPoint x: 235, startPoint y: 59, endPoint x: 212, endPoint y: 60, distance: 23.3
click at [212, 60] on span "個人創作曾參與展覽活動公開展演" at bounding box center [210, 60] width 68 height 5
drag, startPoint x: 207, startPoint y: 60, endPoint x: 231, endPoint y: 58, distance: 23.4
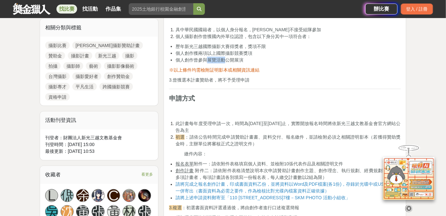
click at [226, 58] on span "個人創作曾參與展覽活動公開展演" at bounding box center [210, 60] width 68 height 5
click at [233, 58] on span "個人創作曾參與展覽活動公開展演" at bounding box center [210, 60] width 68 height 5
drag, startPoint x: 208, startPoint y: 81, endPoint x: 234, endPoint y: 79, distance: 26.6
click at [225, 79] on span "3.曾獲選本計畫贊助者，將不予受理申請" at bounding box center [209, 80] width 81 height 5
click at [236, 79] on span "3.曾獲選本計畫贊助者，將不予受理申請" at bounding box center [209, 80] width 81 height 5
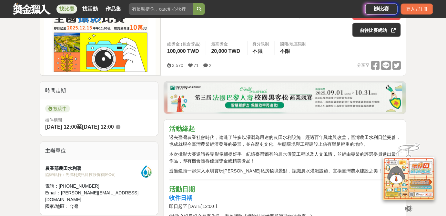
scroll to position [195, 0]
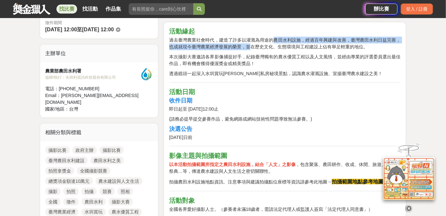
drag, startPoint x: 265, startPoint y: 42, endPoint x: 280, endPoint y: 42, distance: 14.5
click at [278, 42] on p "過去臺灣農業社會時代，建造了許多以灌溉為用途的農田水利設施，經過百年興建與改善，臺灣農田水利日益完善，也成就現今臺灣農業經濟發展的榮景，並在歷史文化、生態環境…" at bounding box center [285, 44] width 232 height 14
click at [285, 42] on p "過去臺灣農業社會時代，建造了許多以灌溉為用途的農田水利設施，經過百年興建與改善，臺灣農田水利日益完善，也成就現今臺灣農業經濟發展的榮景，並在歷史文化、生態環境…" at bounding box center [285, 44] width 232 height 14
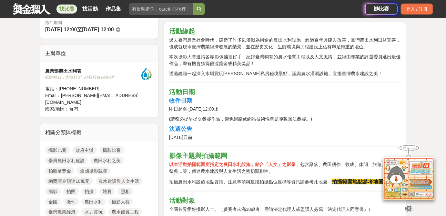
click at [294, 48] on p "過去臺灣農業社會時代，建造了許多以灌溉為用途的農田水利設施，經過百年興建與改善，臺灣農田水利日益完善，也成就現今臺灣農業經濟發展的榮景，並在歷史文化、生態環境…" at bounding box center [285, 44] width 232 height 14
drag, startPoint x: 301, startPoint y: 47, endPoint x: 319, endPoint y: 46, distance: 18.1
click at [319, 46] on p "過去臺灣農業社會時代，建造了許多以灌溉為用途的農田水利設施，經過百年興建與改善，臺灣農田水利日益完善，也成就現今臺灣農業經濟發展的榮景，並在歷史文化、生態環境…" at bounding box center [285, 44] width 232 height 14
click at [330, 47] on p "過去臺灣農業社會時代，建造了許多以灌溉為用途的農田水利設施，經過百年興建與改善，臺灣農田水利日益完善，也成就現今臺灣農業經濟發展的榮景，並在歷史文化、生態環境…" at bounding box center [285, 44] width 232 height 14
drag, startPoint x: 248, startPoint y: 55, endPoint x: 280, endPoint y: 54, distance: 32.3
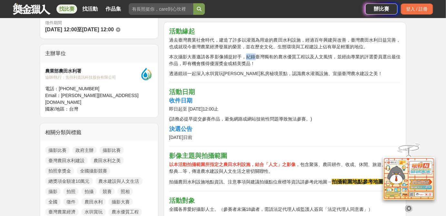
click at [262, 54] on p "本次攝影大賽邀請各界影像捕捉好手，紀錄臺灣獨有的農水優質工程以及人文風情，並經由專業的評選委員選出最佳作品，即有機會獲得優渥獎金或精美獎品！" at bounding box center [285, 61] width 232 height 14
click at [287, 54] on p "本次攝影大賽邀請各界影像捕捉好手，紀錄臺灣獨有的農水優質工程以及人文風情，並經由專業的評選委員選出最佳作品，即有機會獲得優渥獎金或精美獎品！" at bounding box center [285, 61] width 232 height 14
drag, startPoint x: 305, startPoint y: 56, endPoint x: 340, endPoint y: 58, distance: 35.6
click at [337, 57] on p "本次攝影大賽邀請各界影像捕捉好手，紀錄臺灣獨有的農水優質工程以及人文風情，並經由專業的評選委員選出最佳作品，即有機會獲得優渥獎金或精美獎品！" at bounding box center [285, 61] width 232 height 14
click at [345, 58] on p "本次攝影大賽邀請各界影像捕捉好手，紀錄臺灣獨有的農水優質工程以及人文風情，並經由專業的評選委員選出最佳作品，即有機會獲得優渥獎金或精美獎品！" at bounding box center [285, 61] width 232 height 14
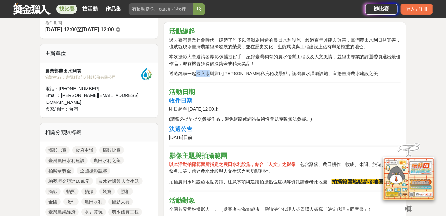
drag, startPoint x: 198, startPoint y: 71, endPoint x: 221, endPoint y: 72, distance: 23.3
click at [218, 72] on p "透過鏡頭一起深入水圳賞玩周邊私房秘境景點，認識農水灌溉設施、宣揚臺灣農水建設之美！" at bounding box center [285, 73] width 232 height 7
click at [238, 72] on p "透過鏡頭一起深入水圳賞玩周邊私房秘境景點，認識農水灌溉設施、宣揚臺灣農水建設之美！" at bounding box center [285, 73] width 232 height 7
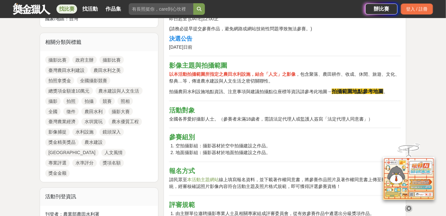
scroll to position [294, 0]
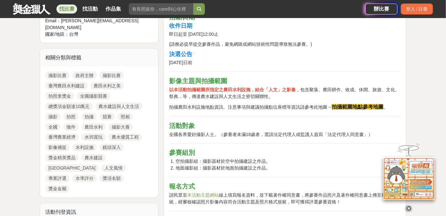
drag, startPoint x: 210, startPoint y: 68, endPoint x: 202, endPoint y: 60, distance: 12.1
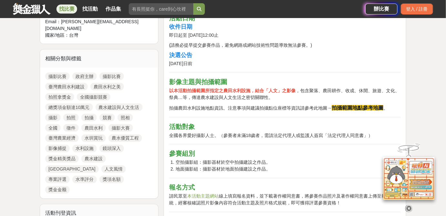
click at [210, 98] on p "以本活動拍攝範圍所指定之農田水利設施，結合「人文」之影像 ，包含聚落、農田耕作、收成、休閒、旅遊、文化、祭典…等，傳達農水建設與人文生活之密切關聯性。" at bounding box center [285, 95] width 232 height 14
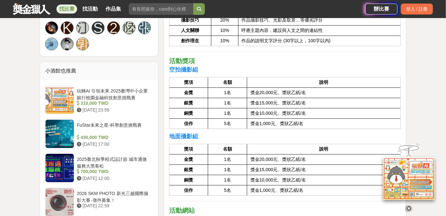
scroll to position [465, 0]
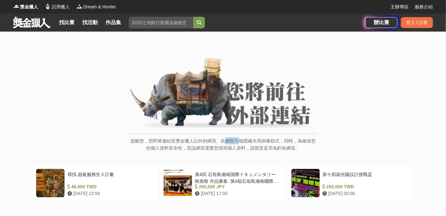
drag, startPoint x: 224, startPoint y: 144, endPoint x: 265, endPoint y: 141, distance: 40.4
click at [261, 141] on p "提醒您，您即將連結至獎金獵人以外的網頁。此網頁可能隱藏木馬病毒程式；同時，為確保您的個人資料安全性，若該網頁需要您填寫個人資料，請留意是否為釣魚網頁。" at bounding box center [224, 148] width 186 height 21
click at [281, 141] on p "提醒您，您即將連結至獎金獵人以外的網頁。此網頁可能隱藏木馬病毒程式；同時，為確保您的個人資料安全性，若該網頁需要您填寫個人資料，請留意是否為釣魚網頁。" at bounding box center [224, 148] width 186 height 21
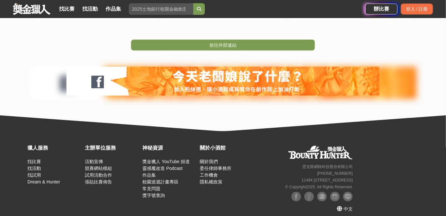
scroll to position [186, 0]
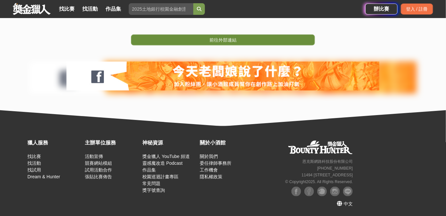
click at [210, 43] on link "前往外部連結" at bounding box center [223, 40] width 184 height 11
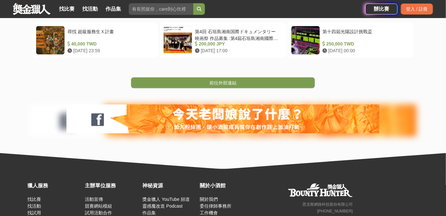
scroll to position [186, 0]
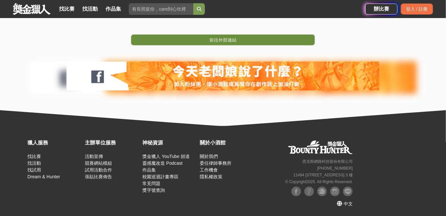
click at [215, 37] on span "前往外部連結" at bounding box center [223, 39] width 27 height 5
